Goal: Information Seeking & Learning: Understand process/instructions

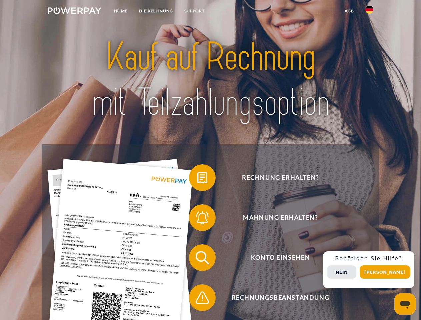
click at [74, 12] on img at bounding box center [75, 10] width 54 height 7
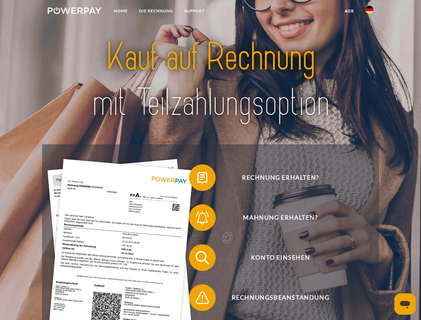
click at [370, 12] on img at bounding box center [370, 10] width 8 height 8
click at [349, 11] on link "agb" at bounding box center [349, 11] width 21 height 12
click at [198, 179] on span at bounding box center [192, 177] width 33 height 33
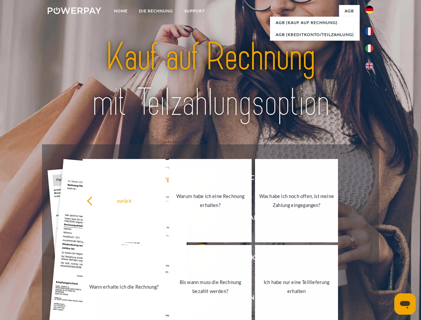
click at [255, 259] on link "Ich habe nur eine Teillieferung erhalten" at bounding box center [296, 286] width 83 height 83
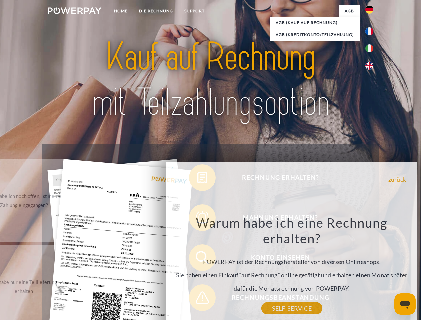
click at [198, 299] on div "Warum habe ich eine Rechnung erhalten? POWERPAY ist der Rechnungshersteller von…" at bounding box center [292, 262] width 244 height 94
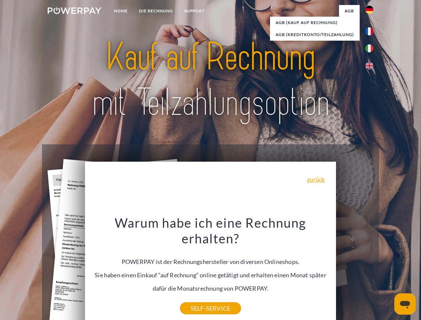
click at [371, 270] on div "Rechnung erhalten? Mahnung erhalten? Konto einsehen" at bounding box center [210, 277] width 337 height 267
click at [355, 271] on span "Konto einsehen" at bounding box center [280, 258] width 163 height 27
click at [388, 272] on header "Home DIE RECHNUNG SUPPORT" at bounding box center [210, 230] width 421 height 461
